Goal: Information Seeking & Learning: Learn about a topic

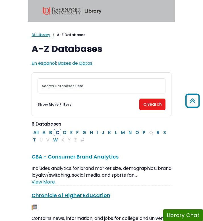
scroll to position [142, 0]
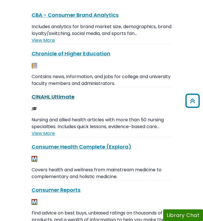
click at [57, 100] on link "CINAHL Ultimate This link opens in a new window" at bounding box center [53, 96] width 43 height 7
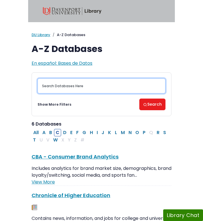
click at [66, 83] on input "Search database by title or keyword" at bounding box center [102, 85] width 128 height 15
type input "pub"
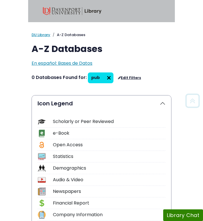
click at [107, 77] on img at bounding box center [108, 77] width 9 height 9
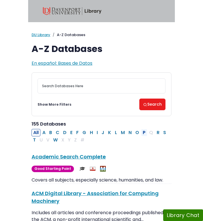
click at [144, 134] on button "P" at bounding box center [144, 132] width 6 height 7
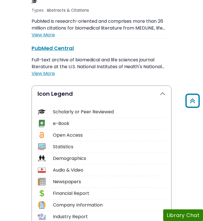
scroll to position [1347, 0]
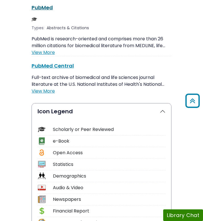
click at [42, 11] on link "PubMed This link opens in a new window" at bounding box center [42, 7] width 21 height 7
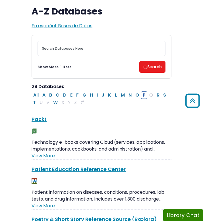
scroll to position [0, 0]
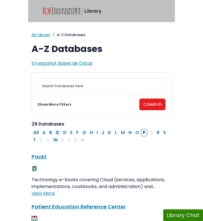
click at [57, 132] on button "C" at bounding box center [57, 132] width 7 height 7
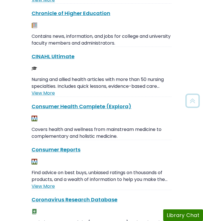
scroll to position [211, 0]
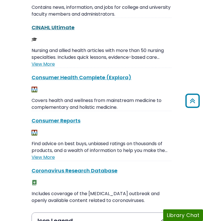
click at [56, 31] on link "CINAHL Ultimate This link opens in a new window" at bounding box center [53, 27] width 43 height 7
